Goal: Information Seeking & Learning: Learn about a topic

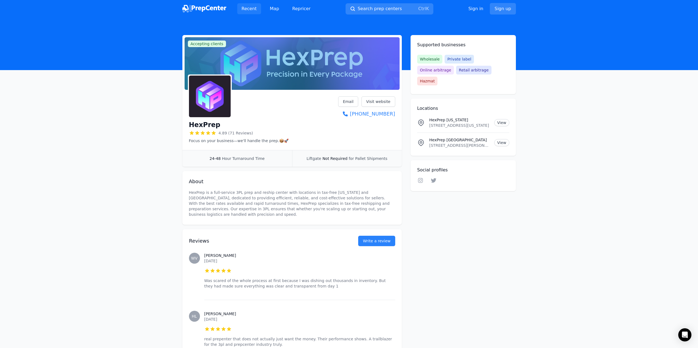
click at [254, 10] on link "Recent" at bounding box center [249, 8] width 24 height 11
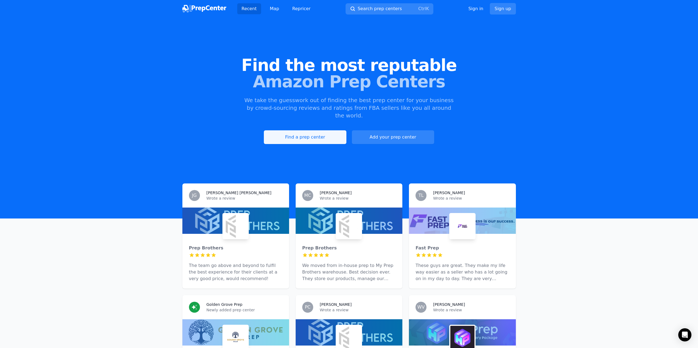
click at [304, 130] on link "Find a prep center" at bounding box center [305, 137] width 82 height 14
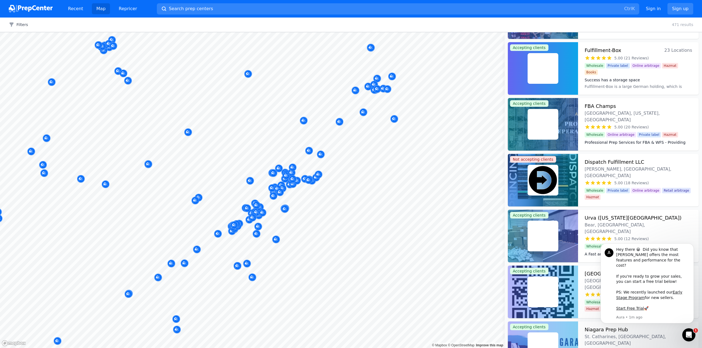
scroll to position [217, 0]
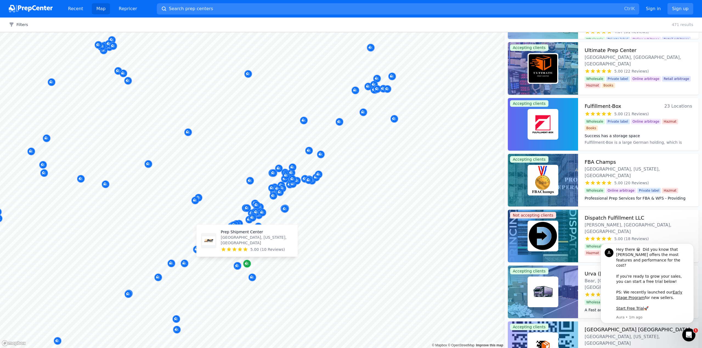
click at [246, 265] on icon "Map marker" at bounding box center [246, 263] width 3 height 3
click at [246, 264] on icon "Map marker" at bounding box center [246, 263] width 3 height 3
click at [245, 265] on icon "Map marker" at bounding box center [247, 264] width 4 height 4
click at [246, 235] on p "Prep Shipment Center" at bounding box center [257, 231] width 72 height 5
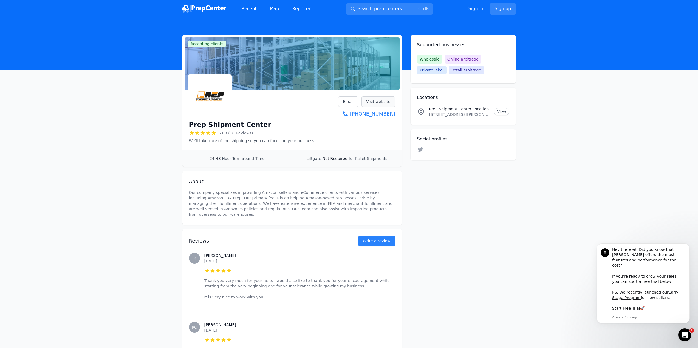
click at [376, 102] on link "Visit website" at bounding box center [378, 101] width 34 height 10
drag, startPoint x: 429, startPoint y: 109, endPoint x: 468, endPoint y: 111, distance: 38.7
click at [468, 111] on p "Prep Shipment Center Location" at bounding box center [459, 108] width 61 height 5
copy p "Prep Shipment Center"
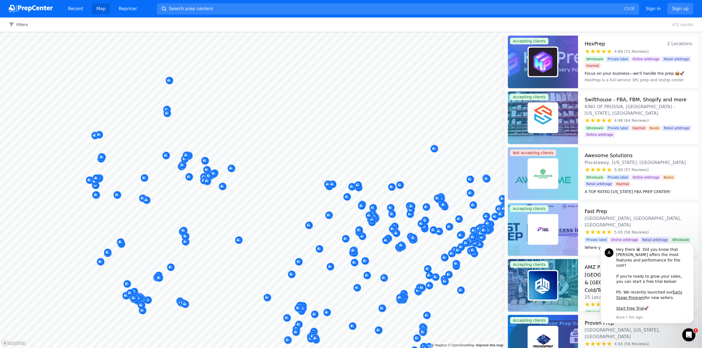
click at [217, 155] on div at bounding box center [217, 156] width 105 height 4
click at [218, 151] on div at bounding box center [179, 152] width 105 height 4
click at [196, 10] on span "Search prep centers" at bounding box center [191, 8] width 44 height 7
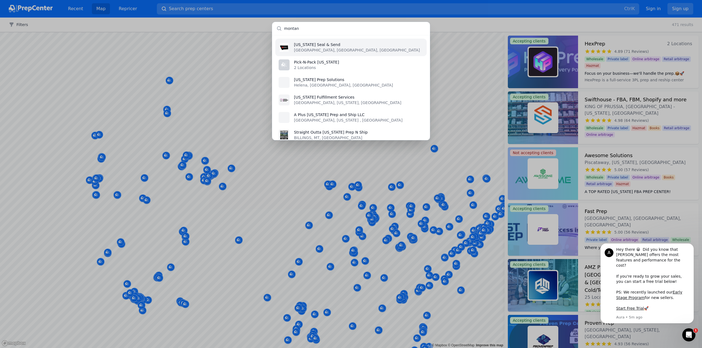
type input "montana"
click at [299, 26] on input "montana" at bounding box center [351, 28] width 158 height 13
click at [305, 28] on input "montana" at bounding box center [351, 28] width 158 height 13
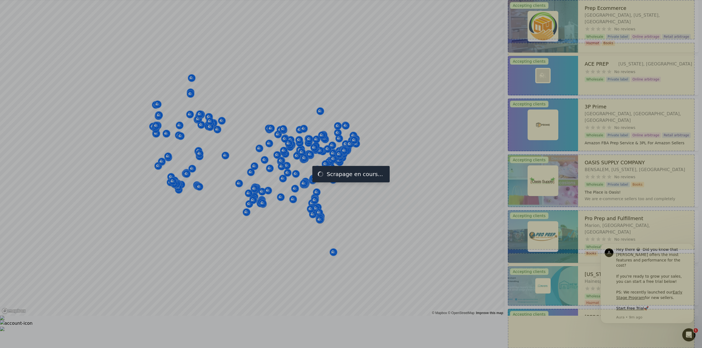
scroll to position [19830, 0]
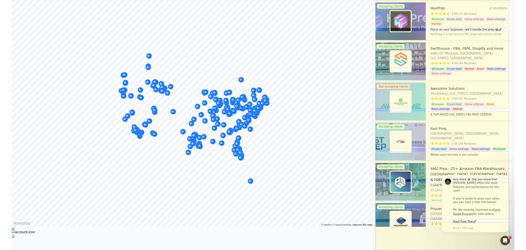
scroll to position [19830, 0]
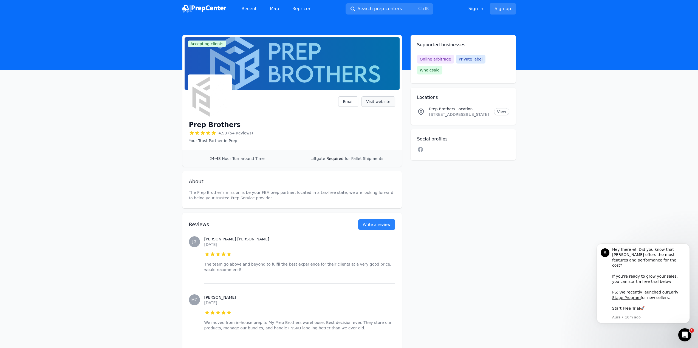
click at [382, 101] on link "Visit website" at bounding box center [378, 101] width 34 height 10
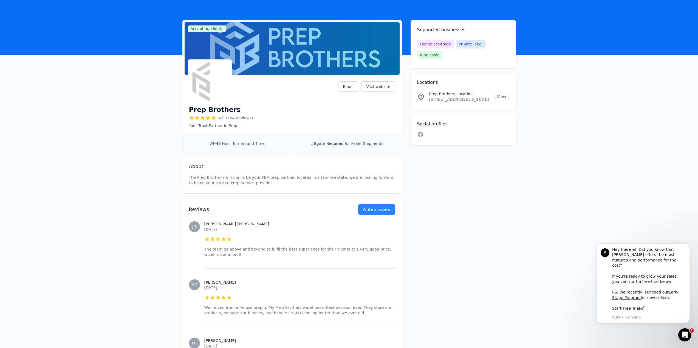
scroll to position [82, 0]
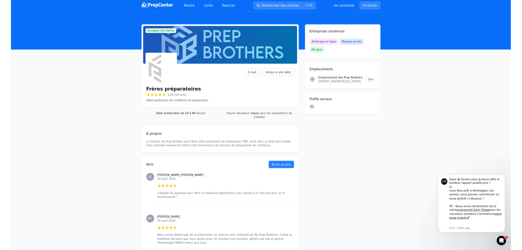
scroll to position [0, 0]
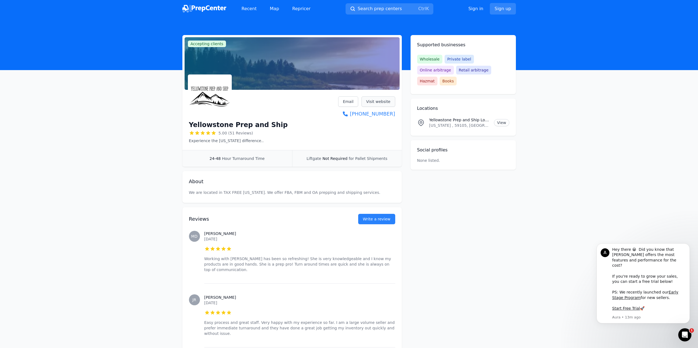
click at [372, 101] on link "Visit website" at bounding box center [378, 101] width 34 height 10
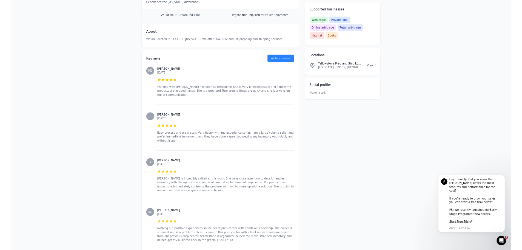
scroll to position [110, 0]
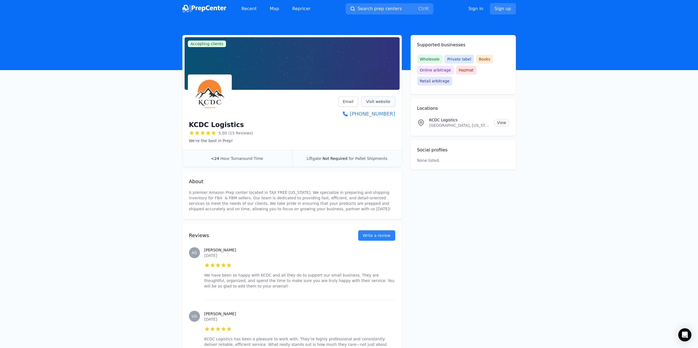
click at [380, 104] on link "Visit website" at bounding box center [378, 101] width 34 height 10
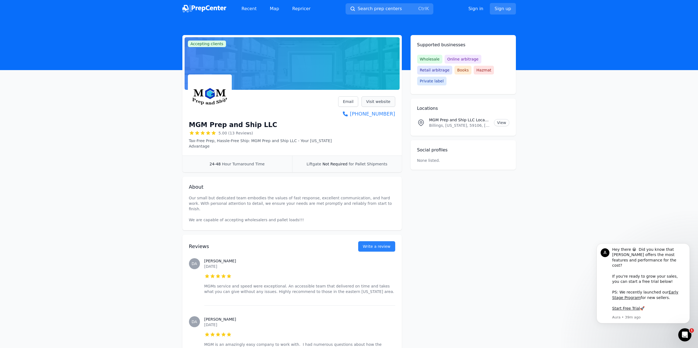
click at [378, 102] on link "Visit website" at bounding box center [378, 101] width 34 height 10
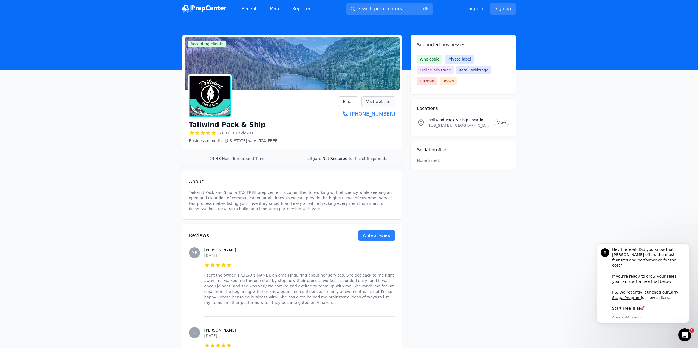
click at [376, 101] on link "Visit website" at bounding box center [378, 101] width 34 height 10
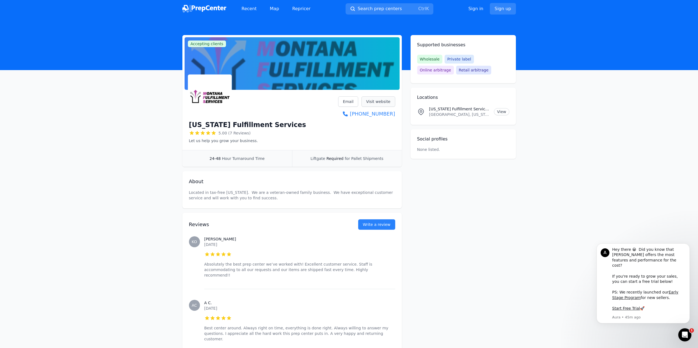
click at [376, 101] on link "Visit website" at bounding box center [378, 101] width 34 height 10
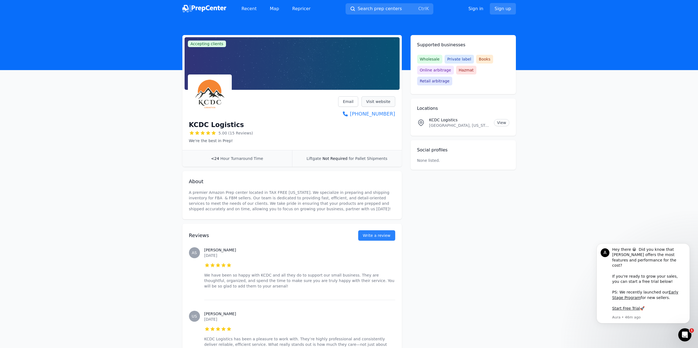
click at [372, 104] on link "Visit website" at bounding box center [378, 101] width 34 height 10
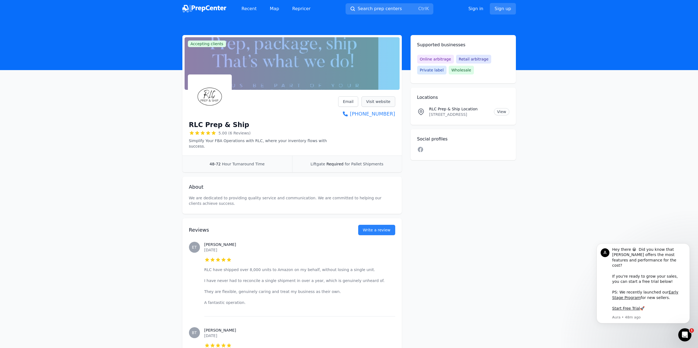
click at [387, 100] on link "Visit website" at bounding box center [378, 101] width 34 height 10
